Goal: Task Accomplishment & Management: Complete application form

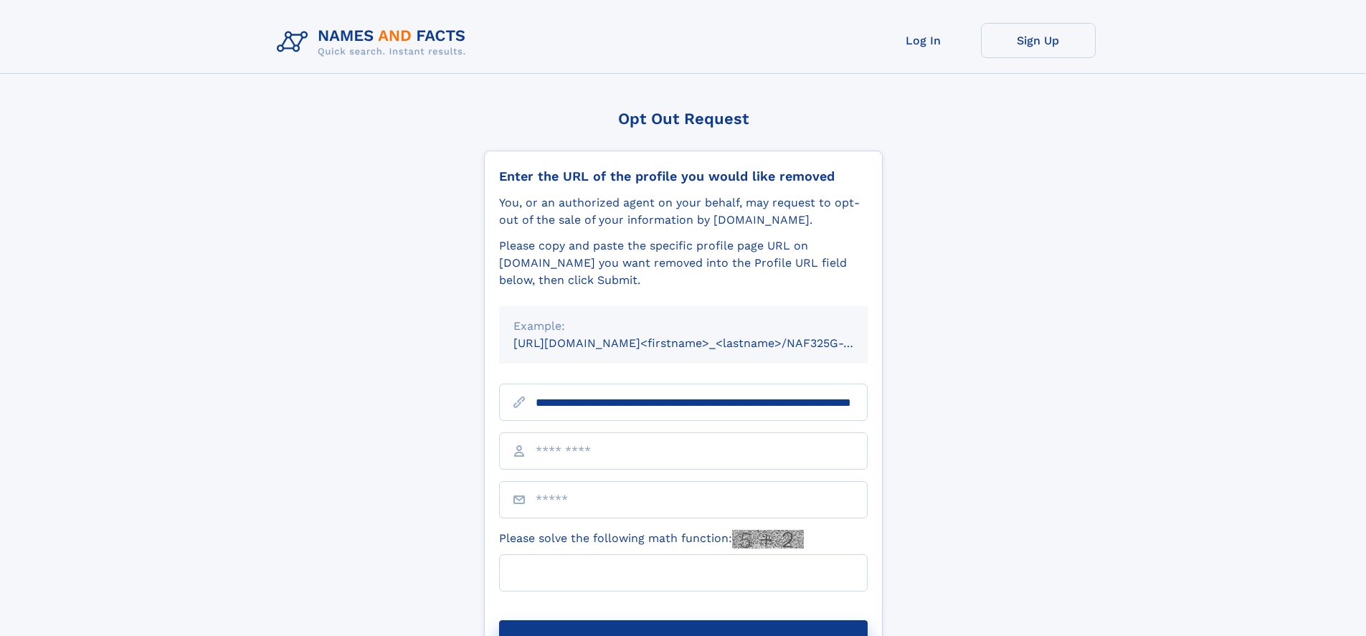
scroll to position [0, 138]
type input "**********"
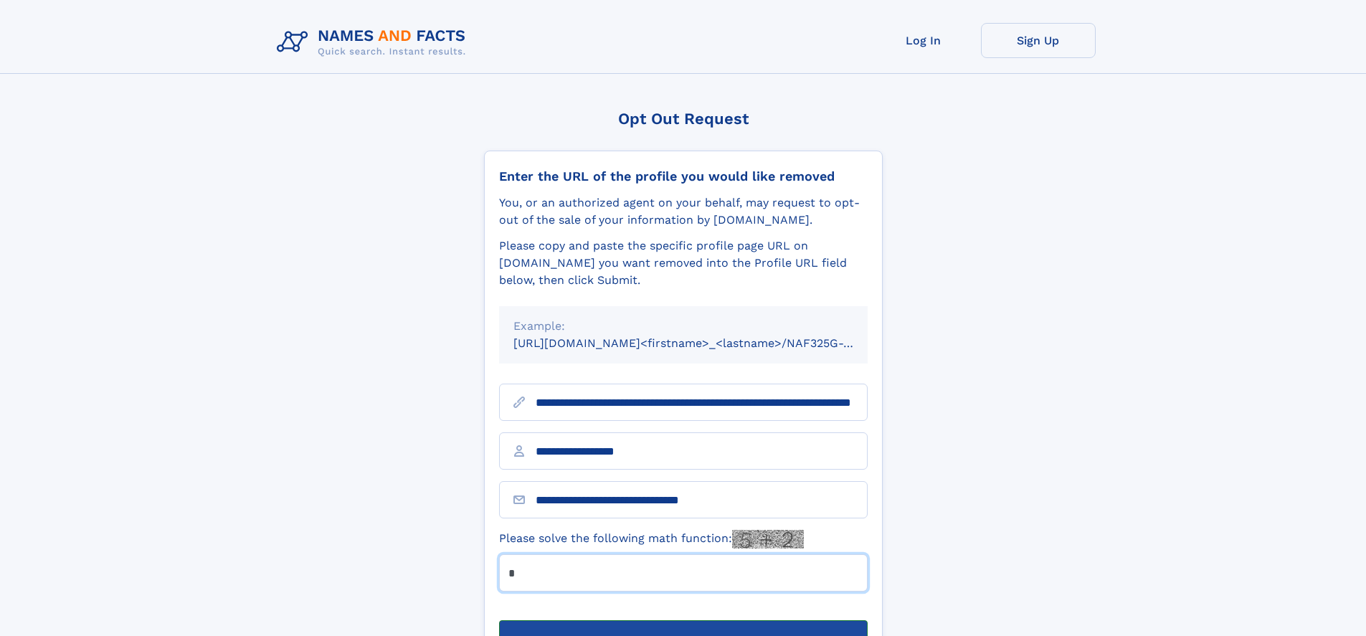
type input "*"
click at [683, 620] on button "Submit Opt Out Request" at bounding box center [683, 643] width 369 height 46
